Goal: Use online tool/utility: Utilize a website feature to perform a specific function

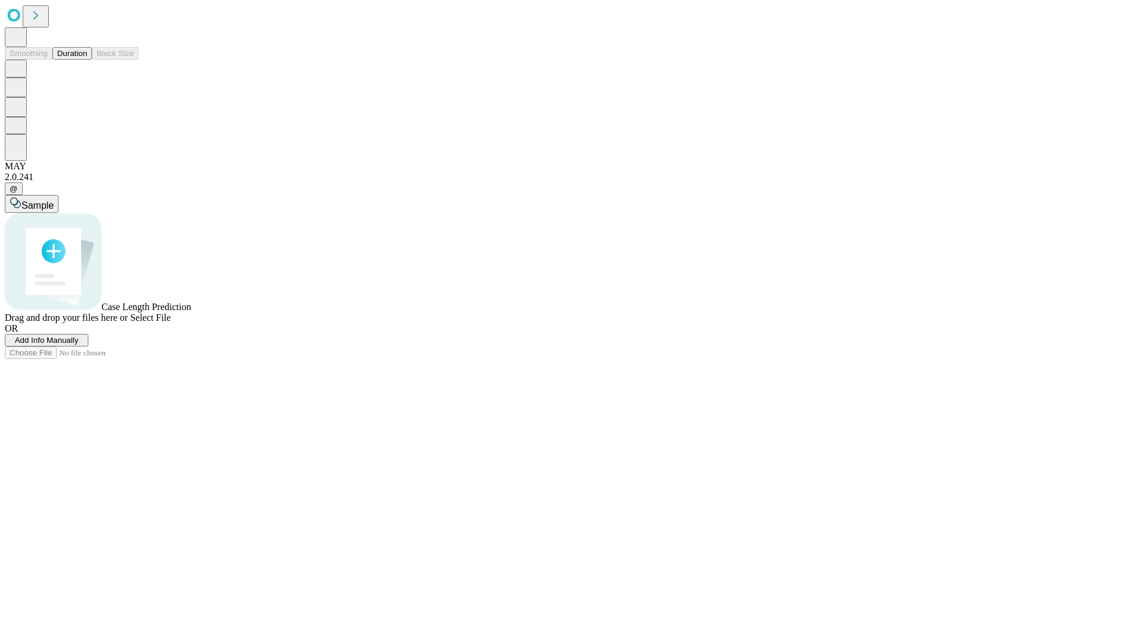
click at [79, 345] on span "Add Info Manually" at bounding box center [47, 340] width 64 height 9
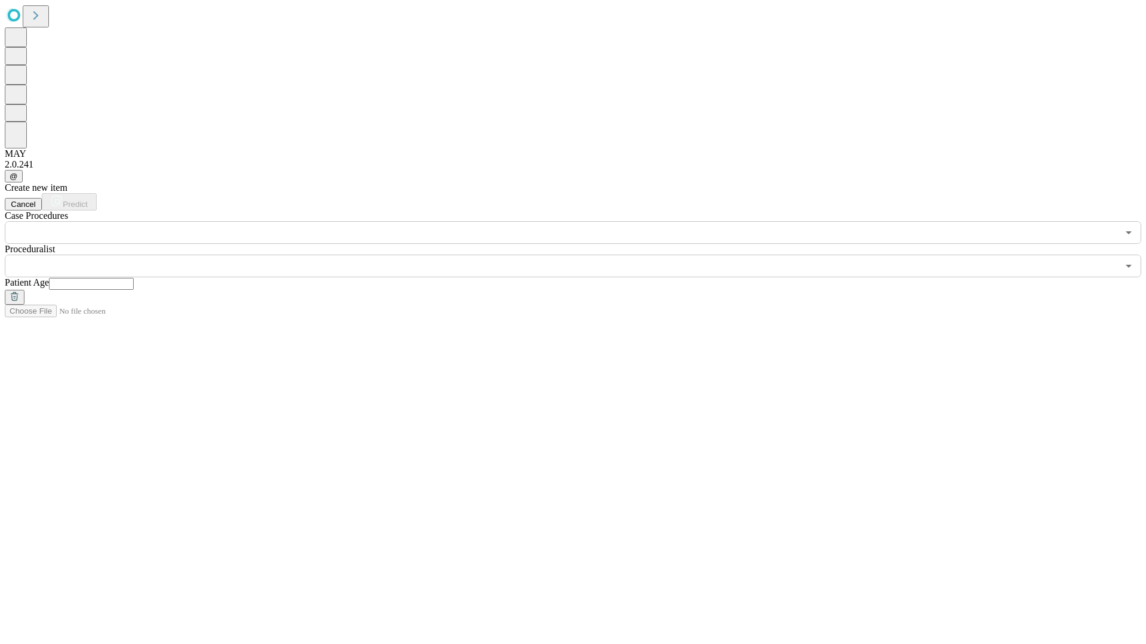
click at [134, 278] on input "text" at bounding box center [91, 284] width 85 height 12
type input "**"
click at [581, 255] on input "text" at bounding box center [561, 266] width 1113 height 23
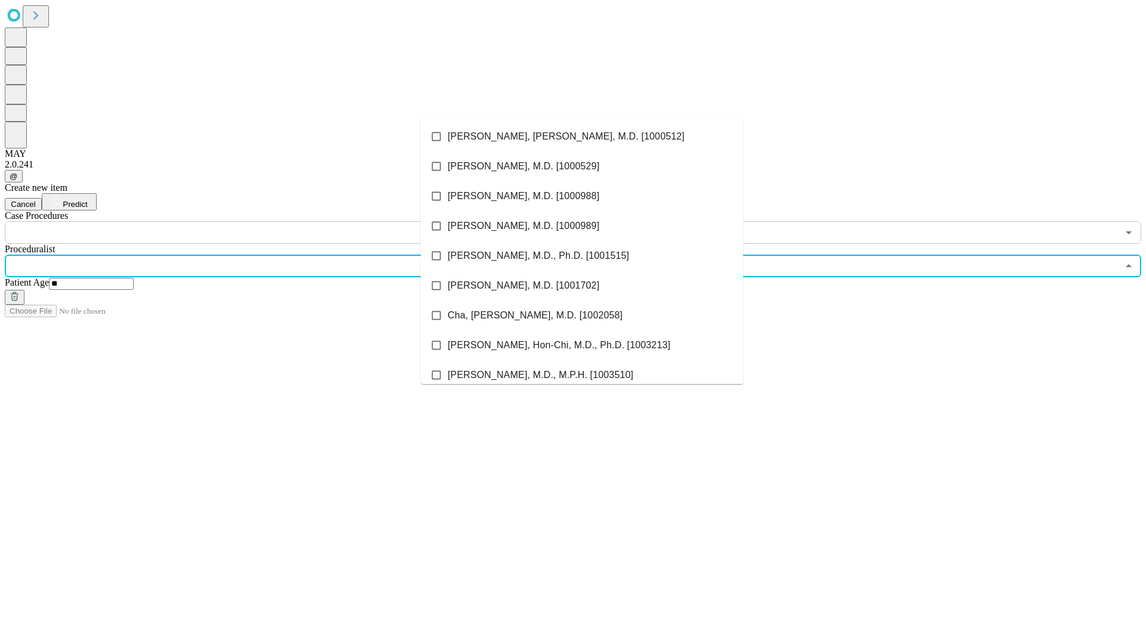
click at [582, 137] on li "[PERSON_NAME], [PERSON_NAME], M.D. [1000512]" at bounding box center [582, 137] width 322 height 30
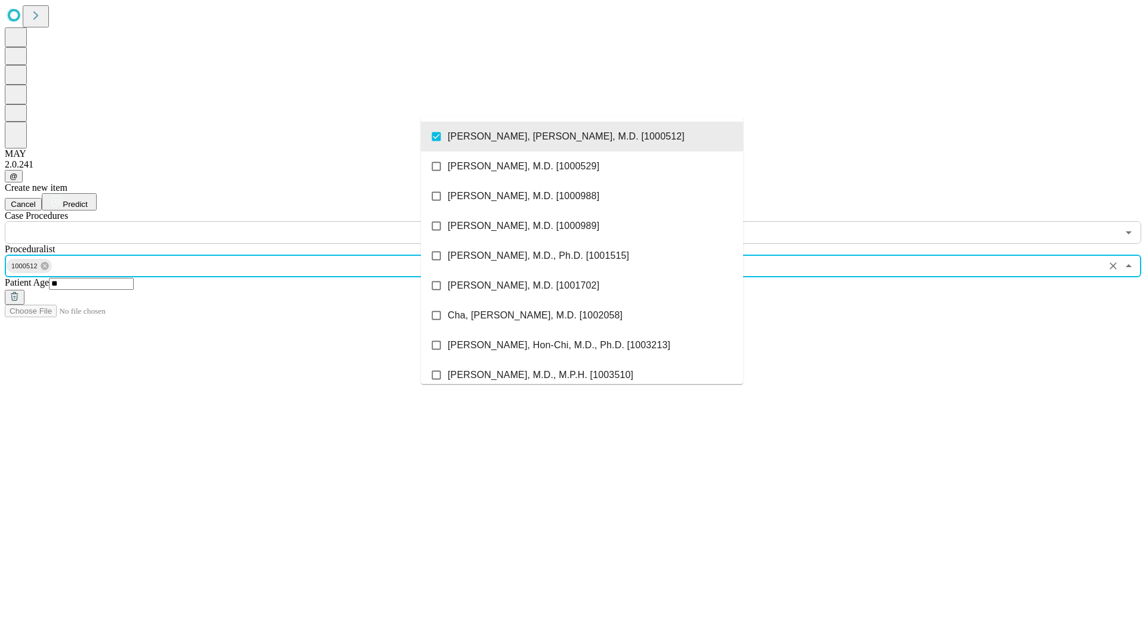
click at [251, 221] on input "text" at bounding box center [561, 232] width 1113 height 23
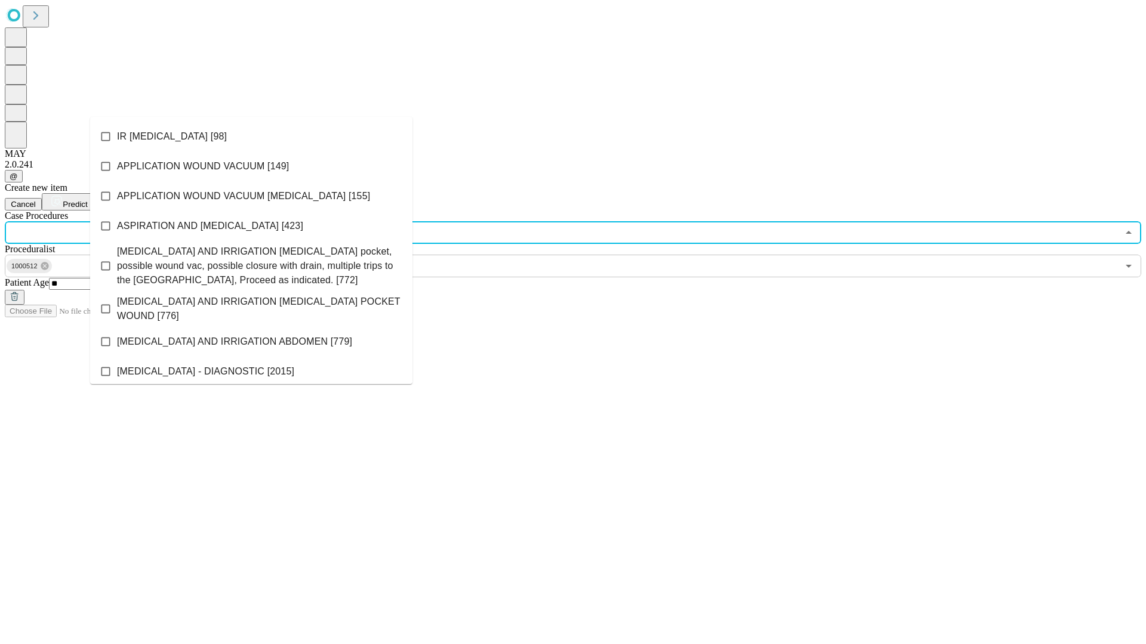
click at [251, 137] on li "IR [MEDICAL_DATA] [98]" at bounding box center [251, 137] width 322 height 30
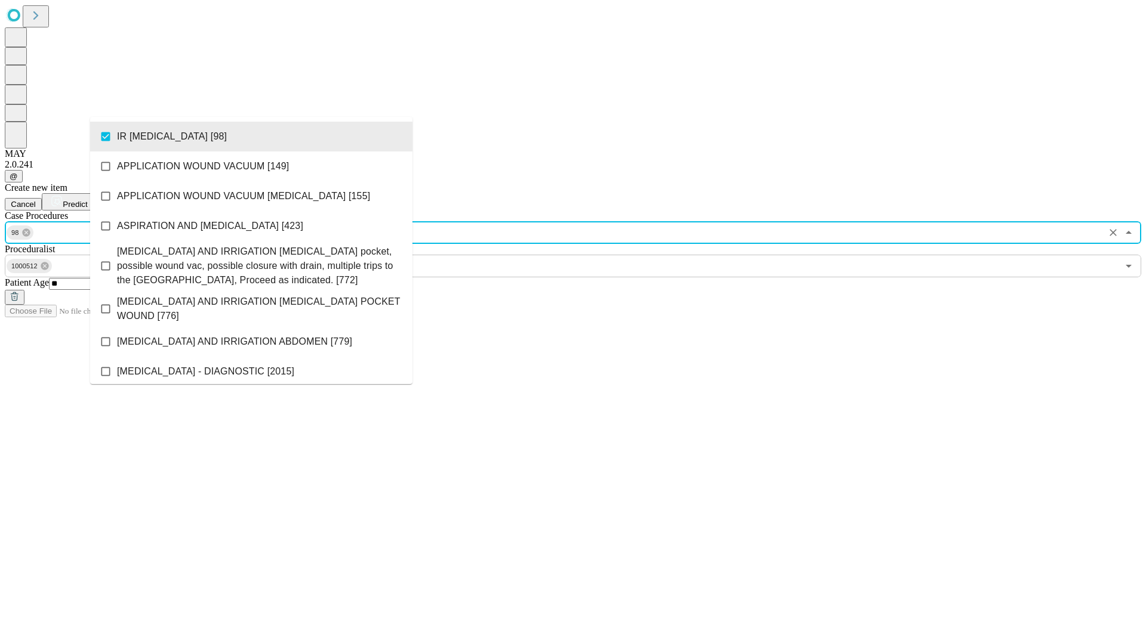
click at [87, 200] on span "Predict" at bounding box center [75, 204] width 24 height 9
